Goal: Entertainment & Leisure: Consume media (video, audio)

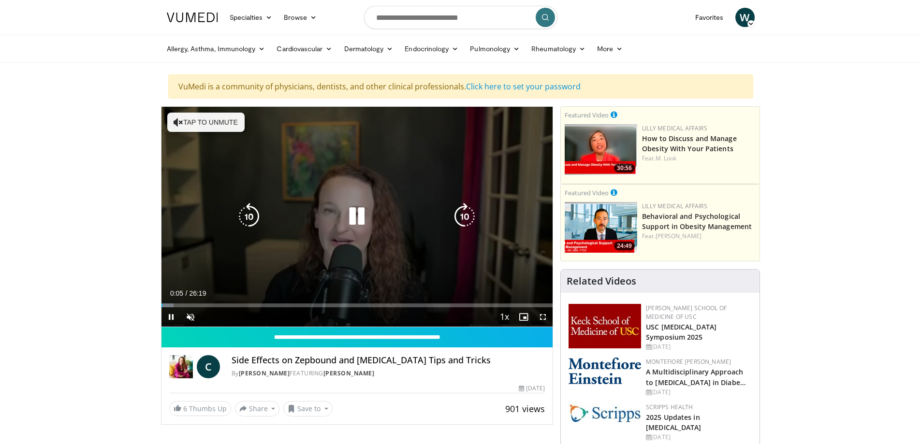
click at [201, 119] on button "Tap to unmute" at bounding box center [205, 122] width 77 height 19
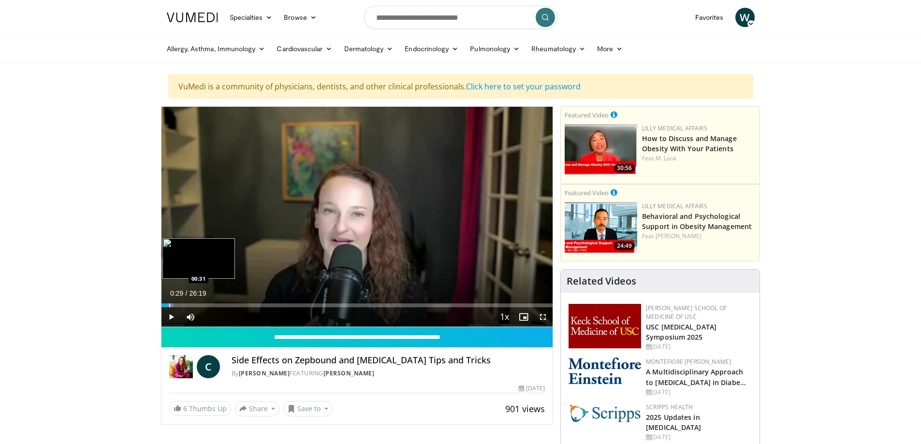
click at [169, 305] on div "Progress Bar" at bounding box center [169, 306] width 1 height 4
click at [179, 307] on div "Progress Bar" at bounding box center [179, 306] width 1 height 4
click at [234, 306] on div "Progress Bar" at bounding box center [234, 306] width 1 height 4
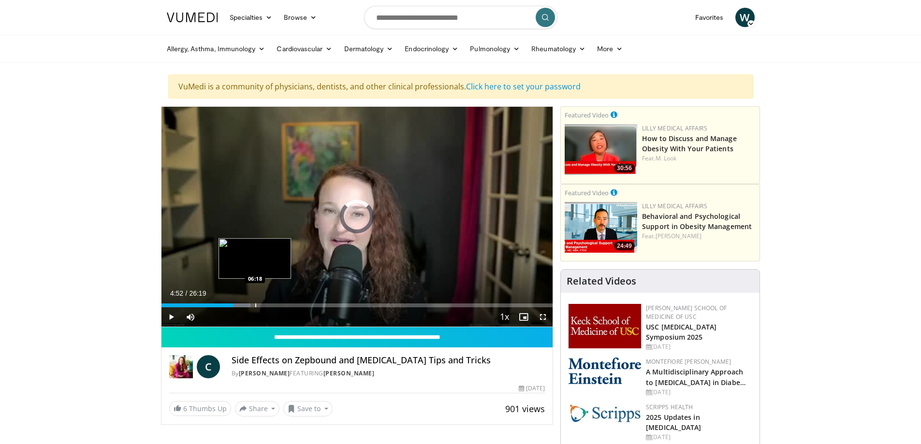
click at [255, 305] on div "Progress Bar" at bounding box center [255, 306] width 1 height 4
click at [273, 305] on div "Progress Bar" at bounding box center [272, 306] width 1 height 4
click at [286, 304] on div "Progress Bar" at bounding box center [286, 306] width 1 height 4
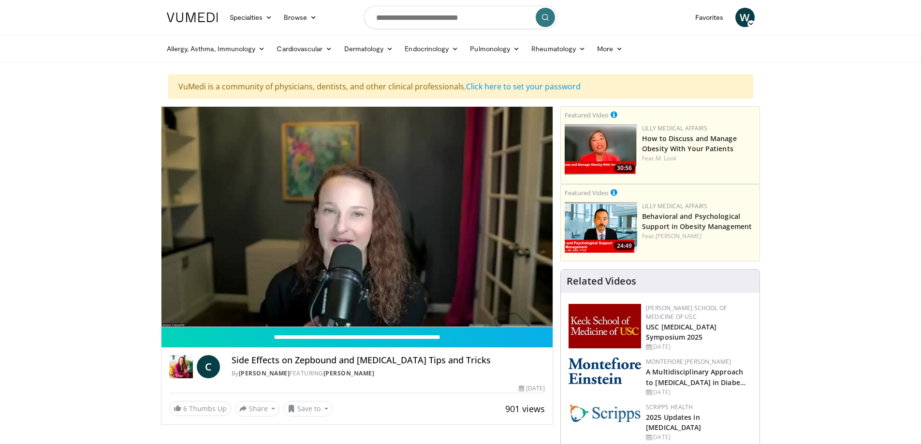
click at [303, 306] on video-js "**********" at bounding box center [358, 217] width 392 height 221
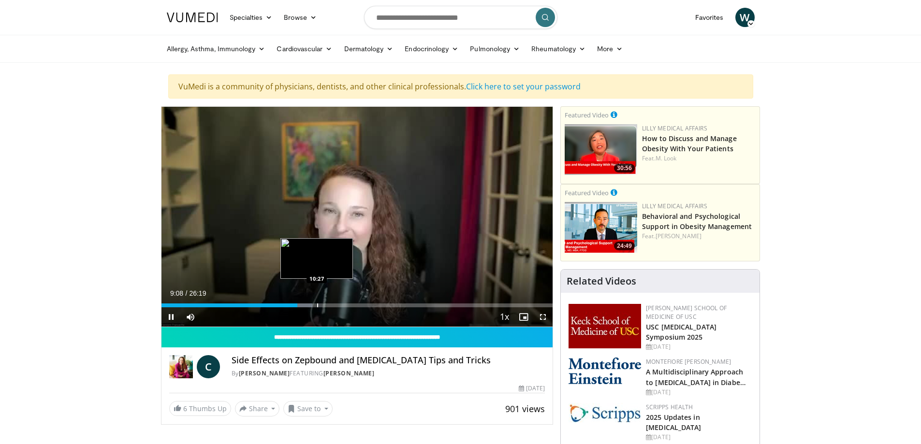
click at [317, 304] on div "Progress Bar" at bounding box center [317, 306] width 1 height 4
click at [342, 305] on div "Progress Bar" at bounding box center [342, 306] width 1 height 4
click at [361, 304] on div "Progress Bar" at bounding box center [361, 306] width 1 height 4
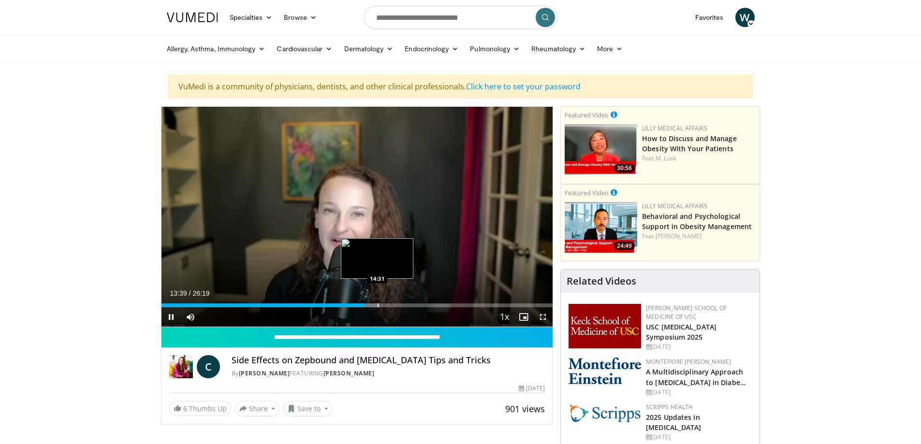
click at [378, 307] on div "Progress Bar" at bounding box center [378, 306] width 1 height 4
click at [411, 303] on div "Loaded : 64.49% 16:45 16:51" at bounding box center [358, 302] width 392 height 9
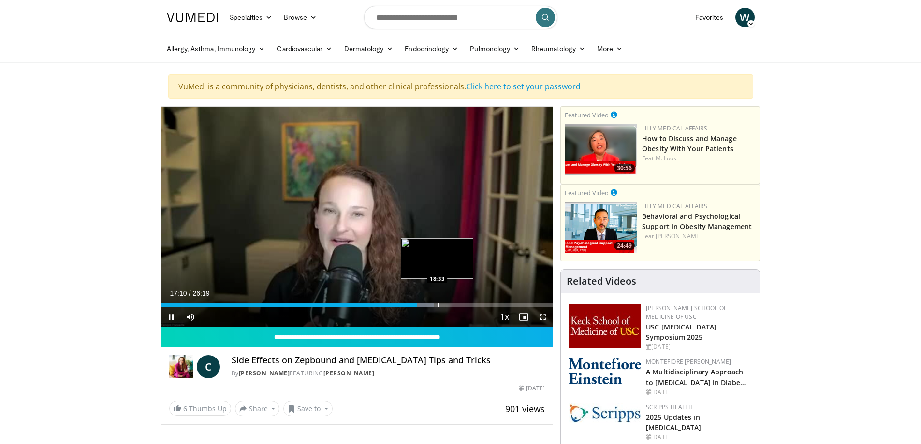
click at [439, 305] on div "Loaded : 69.55% 17:10 18:33" at bounding box center [358, 306] width 392 height 4
click at [433, 306] on div "Progress Bar" at bounding box center [433, 306] width 1 height 4
click at [426, 306] on div "Progress Bar" at bounding box center [426, 306] width 1 height 4
click at [472, 306] on div "Loaded : 79.03% 19:45 20:57" at bounding box center [358, 306] width 392 height 4
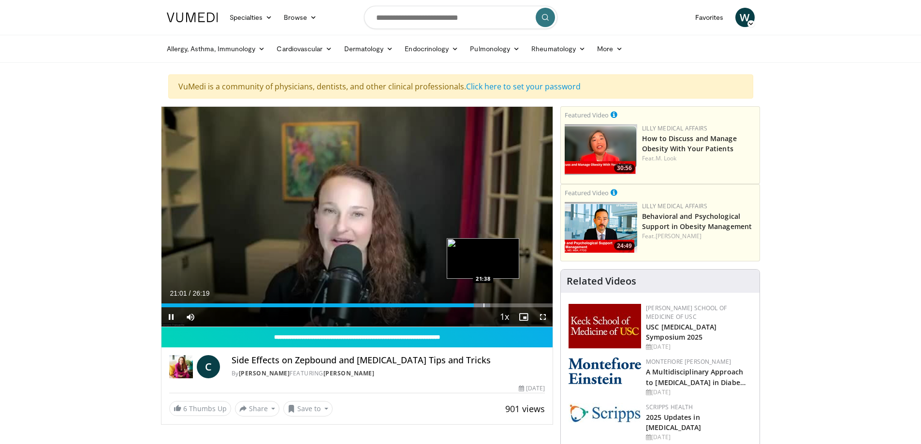
click at [484, 307] on div "Progress Bar" at bounding box center [484, 306] width 1 height 4
click at [501, 305] on div "Progress Bar" at bounding box center [501, 306] width 1 height 4
click at [521, 306] on div "Progress Bar" at bounding box center [521, 306] width 1 height 4
click at [543, 306] on div "Progress Bar" at bounding box center [543, 306] width 1 height 4
